Goal: Check status

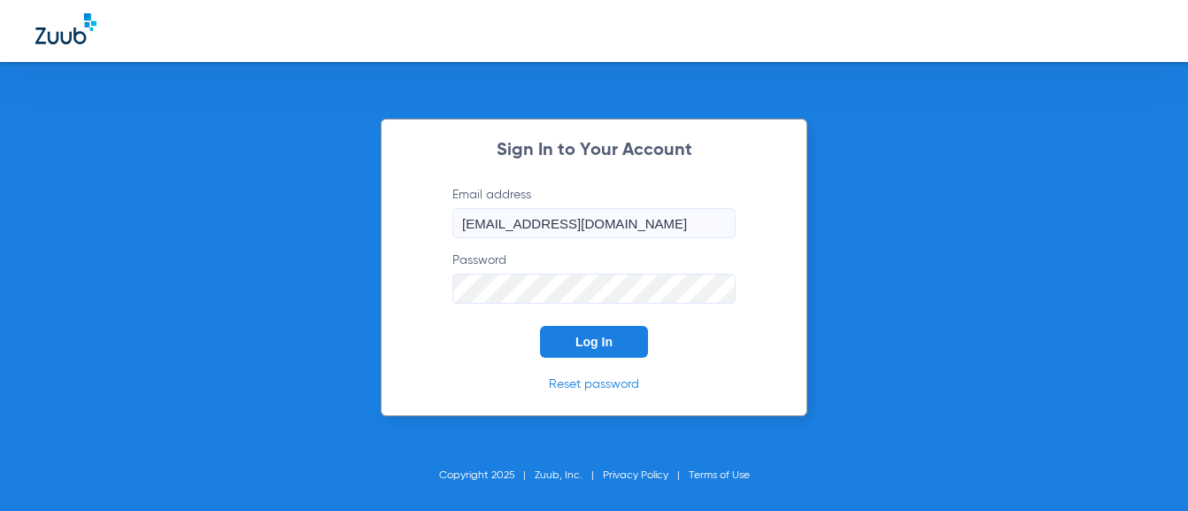
click at [616, 345] on button "Log In" at bounding box center [594, 342] width 108 height 32
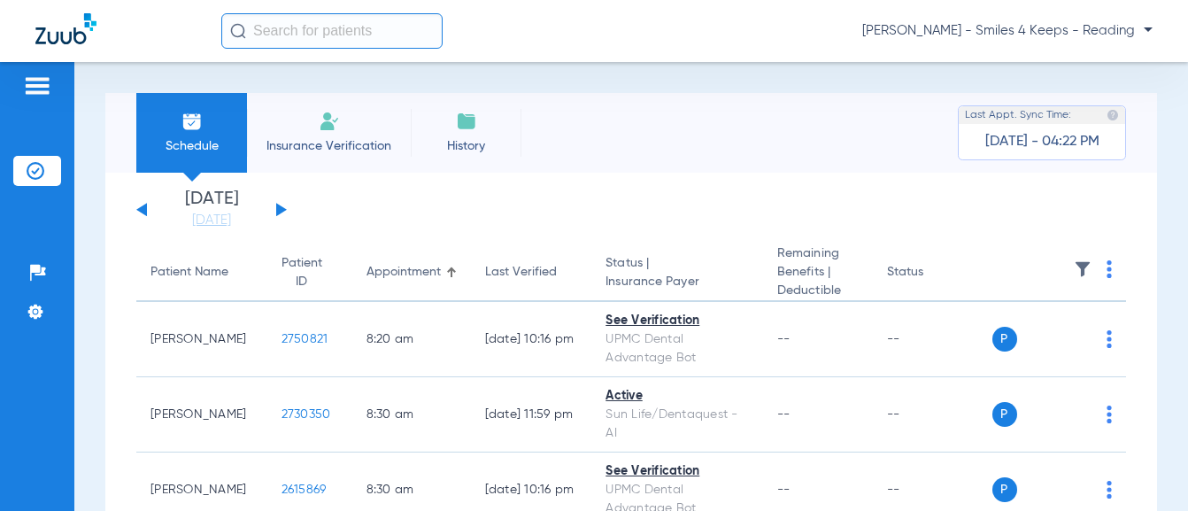
click at [280, 212] on button at bounding box center [281, 209] width 11 height 13
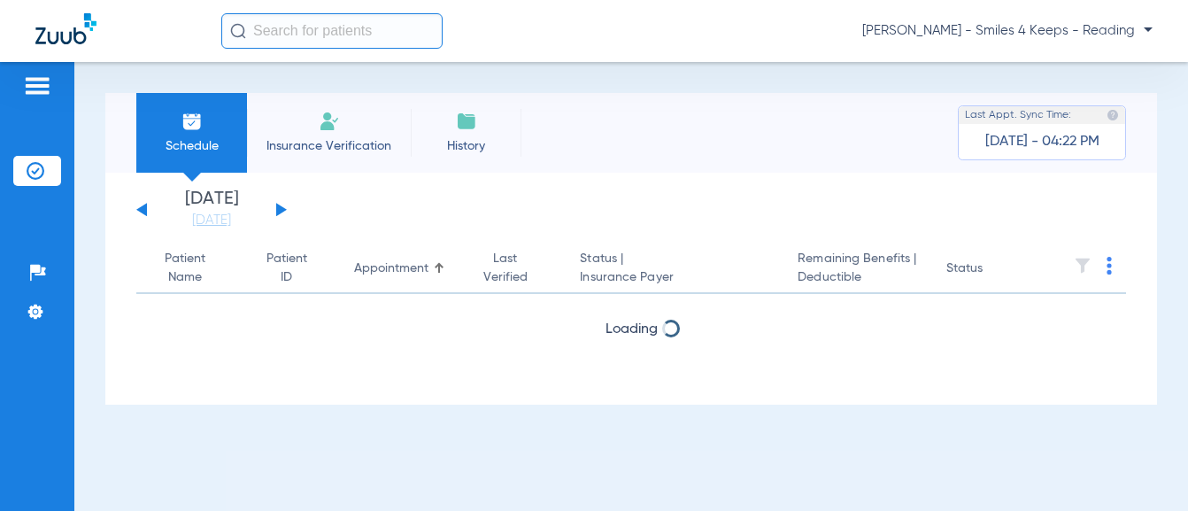
click at [145, 210] on button at bounding box center [141, 209] width 11 height 13
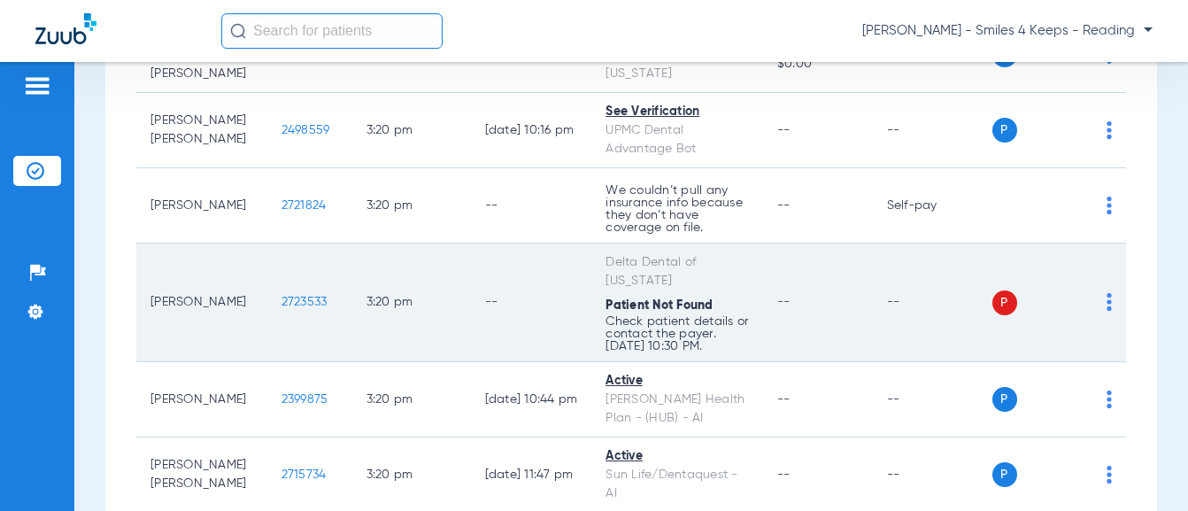
scroll to position [11500, 0]
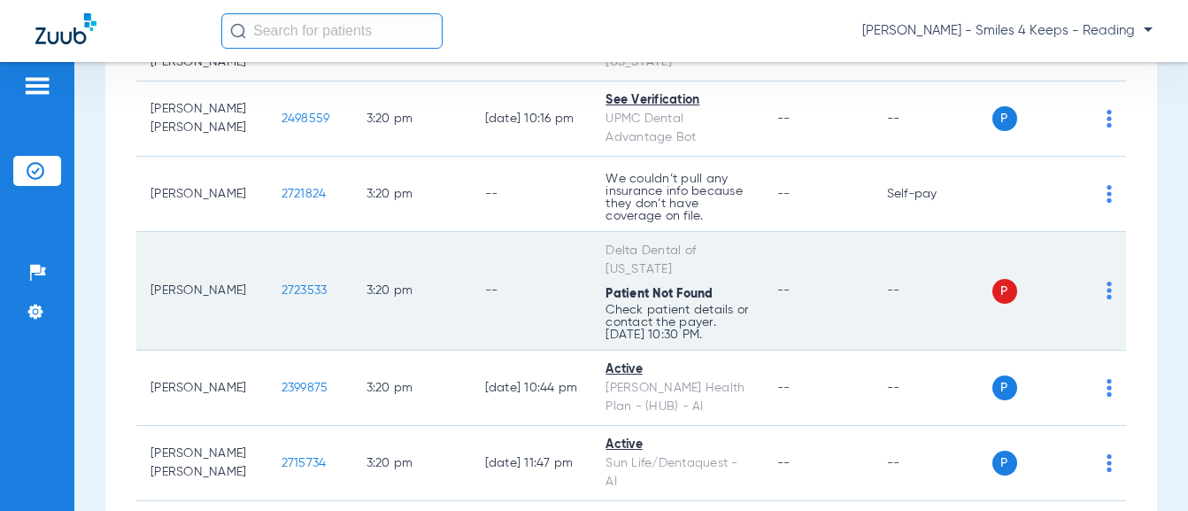
drag, startPoint x: 301, startPoint y: 295, endPoint x: 254, endPoint y: 297, distance: 47.0
click at [267, 297] on td "2723533" at bounding box center [309, 291] width 85 height 119
copy span "2723533"
